Goal: Ask a question

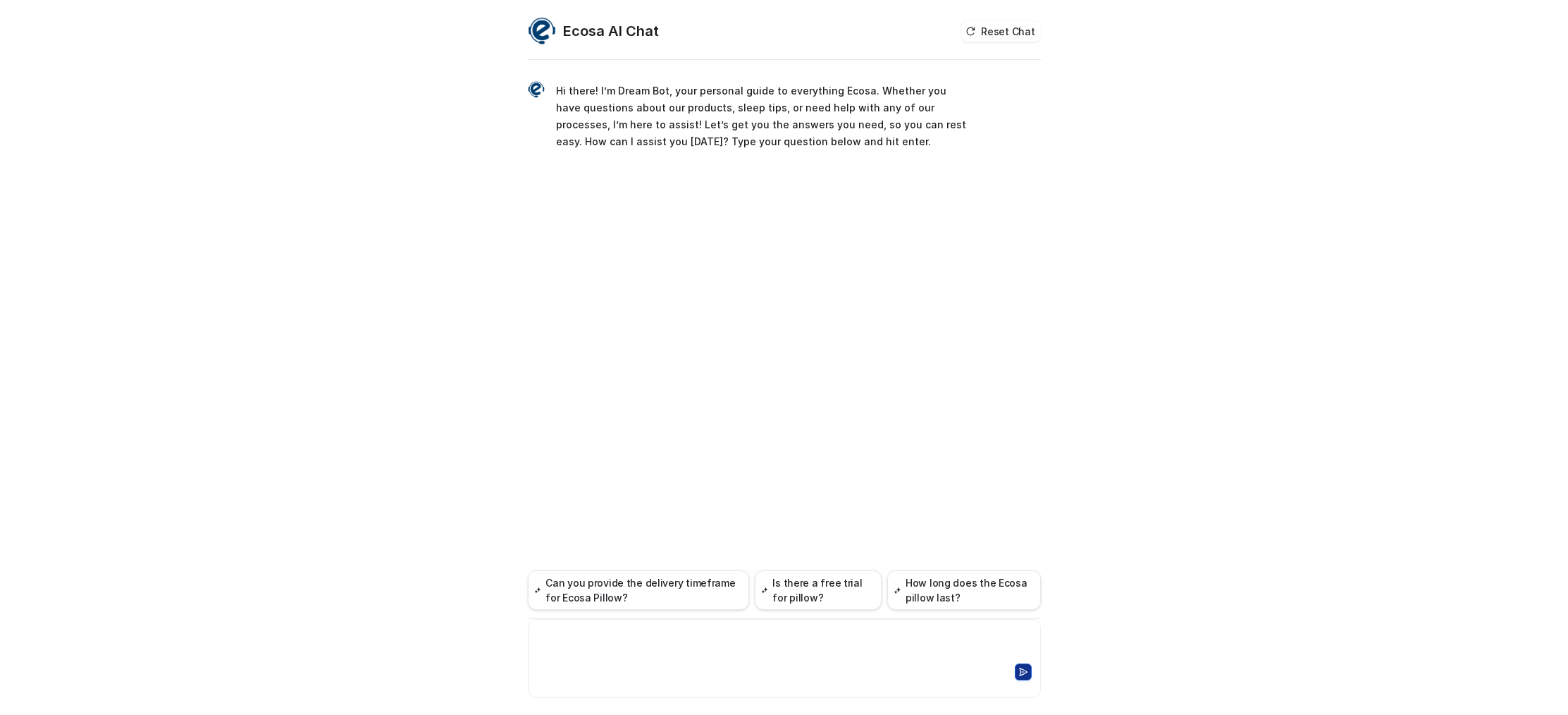
click at [622, 629] on div at bounding box center [785, 645] width 506 height 33
